Goal: Navigation & Orientation: Find specific page/section

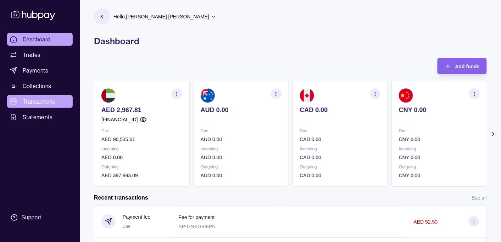
click at [45, 96] on link "Transactions" at bounding box center [40, 101] width 66 height 13
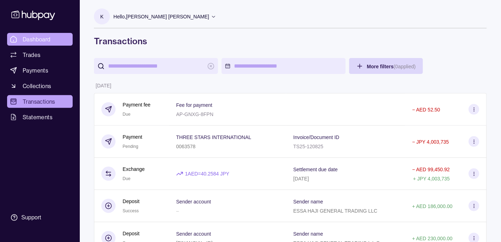
click at [33, 40] on span "Dashboard" at bounding box center [37, 39] width 28 height 9
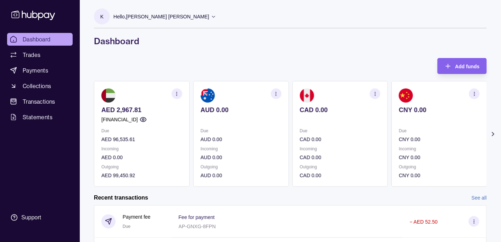
click at [155, 17] on p "Hello, [PERSON_NAME] [PERSON_NAME]" at bounding box center [161, 17] width 96 height 8
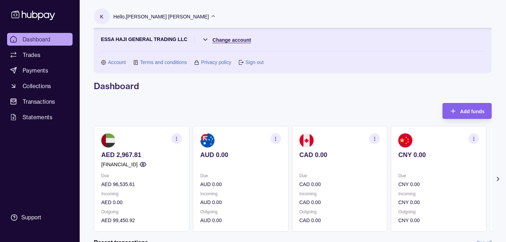
click at [230, 39] on html "Dashboard Trades Payments Collections Transactions Statements Support K Hello, …" at bounding box center [253, 217] width 506 height 435
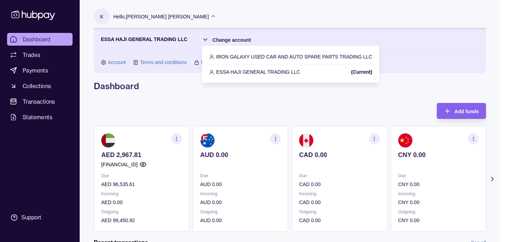
click at [281, 55] on p "IRON GALAXY USED CAR AND AUTO SPARE PARTS TRADING LLC" at bounding box center [295, 57] width 156 height 8
